Goal: Task Accomplishment & Management: Manage account settings

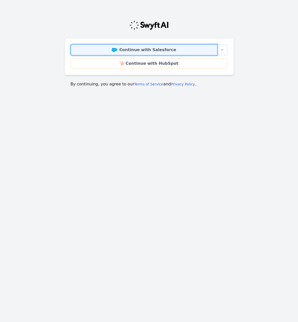
click at [154, 47] on link "Continue with Salesforce" at bounding box center [144, 50] width 146 height 11
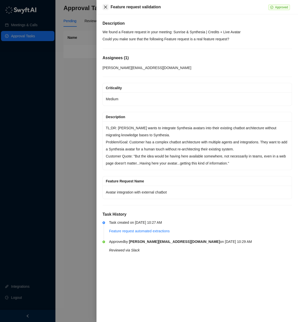
click at [105, 8] on icon "close" at bounding box center [105, 7] width 4 height 4
